Goal: Task Accomplishment & Management: Use online tool/utility

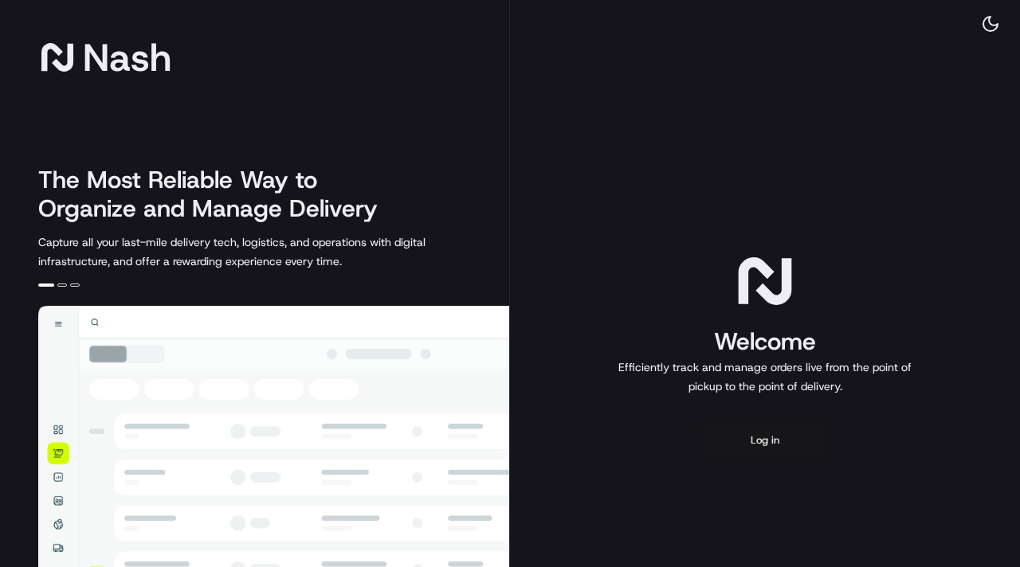
click at [777, 445] on button "Log in" at bounding box center [765, 441] width 128 height 38
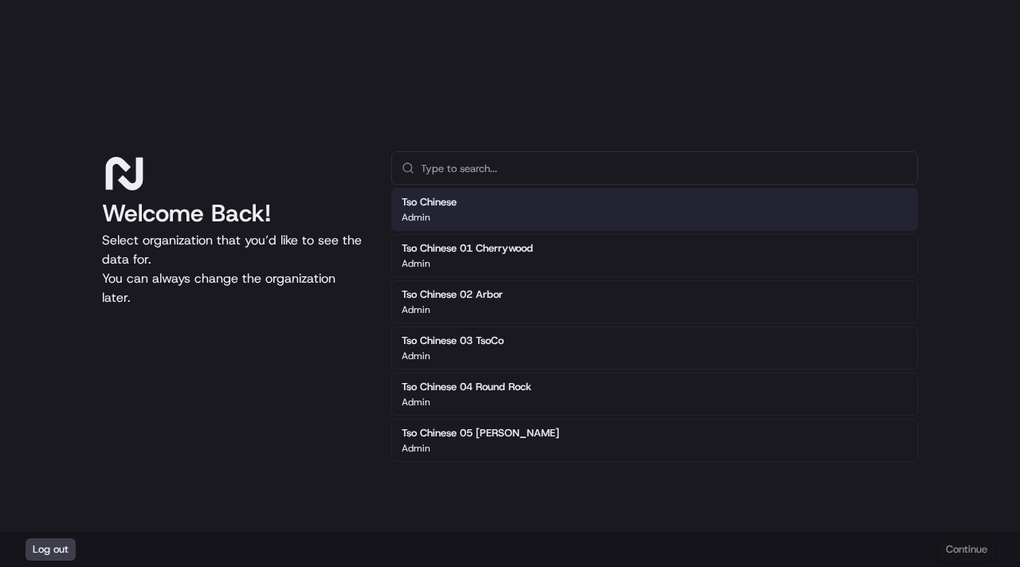
click at [491, 214] on div "Tso Chinese Admin" at bounding box center [654, 209] width 527 height 43
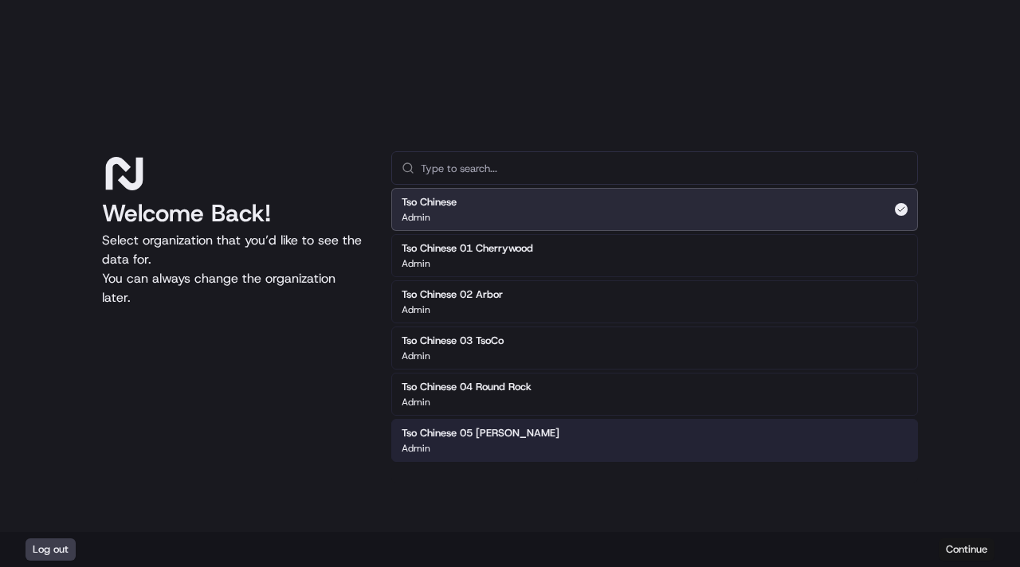
click at [961, 547] on button "Continue" at bounding box center [967, 550] width 56 height 22
